Goal: Task Accomplishment & Management: Complete application form

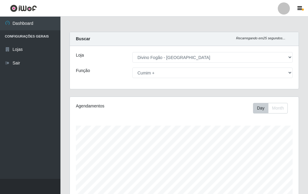
select select "499"
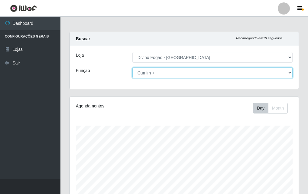
click at [163, 76] on select "[Selecione...] ASG ASG + ASG ++ Auxiliar de Cozinha Auxiliar de Cozinha + Auxil…" at bounding box center [213, 73] width 160 height 11
click at [133, 68] on select "[Selecione...] ASG ASG + ASG ++ Auxiliar de Cozinha Auxiliar de Cozinha + Auxil…" at bounding box center [213, 73] width 160 height 11
click at [180, 71] on select "[Selecione...] ASG ASG + ASG ++ Auxiliar de Cozinha Auxiliar de Cozinha + Auxil…" at bounding box center [213, 73] width 160 height 11
click at [180, 68] on select "[Selecione...] ASG ASG + ASG ++ Auxiliar de Cozinha Auxiliar de Cozinha + Auxil…" at bounding box center [213, 73] width 160 height 11
select select "94"
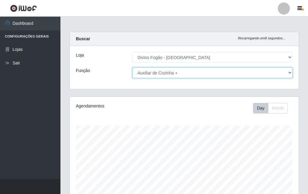
click at [133, 68] on select "[Selecione...] ASG ASG + ASG ++ Auxiliar de Cozinha Auxiliar de Cozinha + Auxil…" at bounding box center [213, 73] width 160 height 11
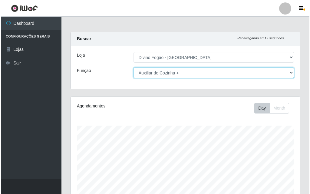
scroll to position [100, 0]
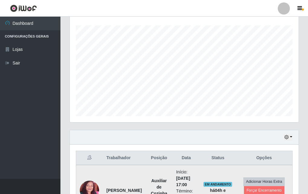
click at [96, 187] on img at bounding box center [89, 190] width 19 height 40
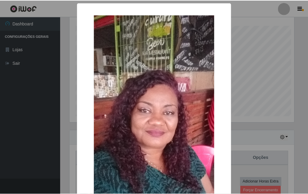
scroll to position [126, 226]
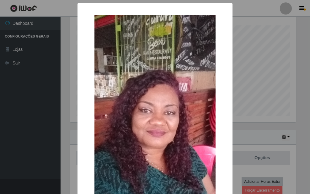
click at [76, 149] on div "× OK Cancel" at bounding box center [155, 97] width 310 height 194
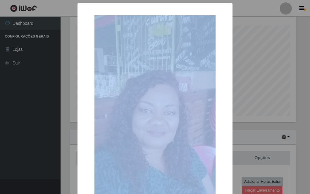
click at [78, 149] on div "× OK Cancel" at bounding box center [155, 151] width 155 height 297
click at [150, 123] on img at bounding box center [154, 139] width 121 height 249
click at [263, 99] on div "× OK Cancel" at bounding box center [155, 97] width 310 height 194
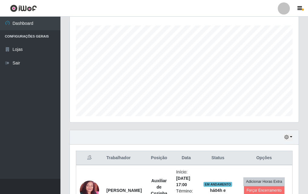
scroll to position [151, 0]
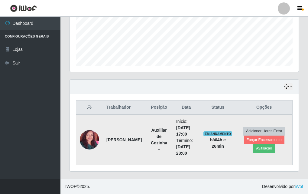
click at [88, 137] on img at bounding box center [89, 140] width 19 height 40
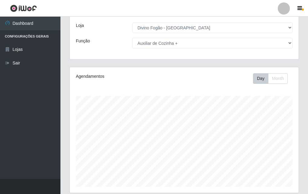
scroll to position [0, 0]
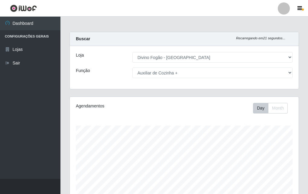
click at [176, 24] on main "Carregando... Buscar Recarregando em 21 segundos... Loja [Selecione...] Divino …" at bounding box center [185, 173] width 248 height 313
